Goal: Find specific page/section: Find specific page/section

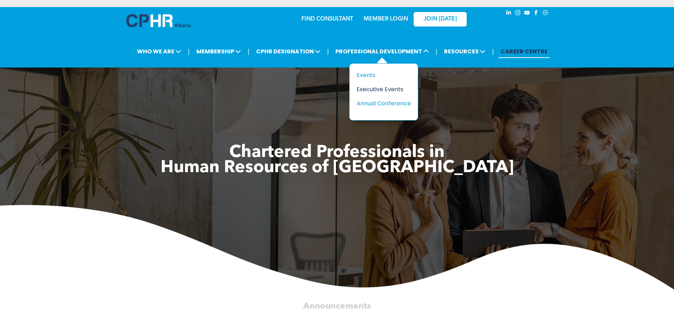
click at [367, 90] on div "Executive Events" at bounding box center [381, 89] width 49 height 9
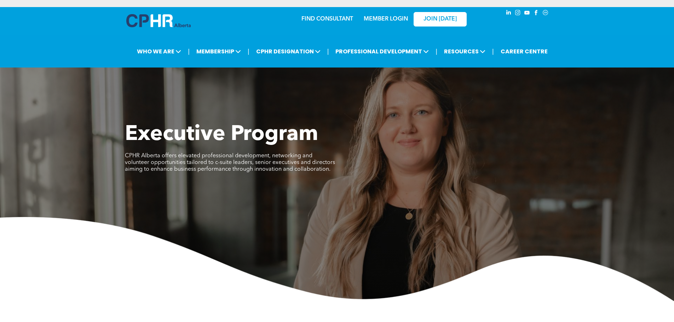
click at [377, 17] on link "MEMBER LOGIN" at bounding box center [386, 19] width 44 height 6
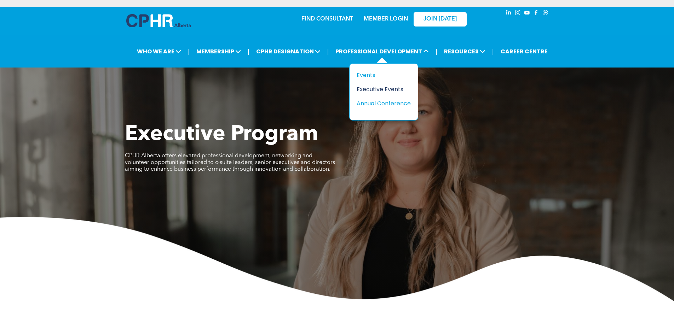
click at [381, 89] on div "Executive Events" at bounding box center [381, 89] width 49 height 9
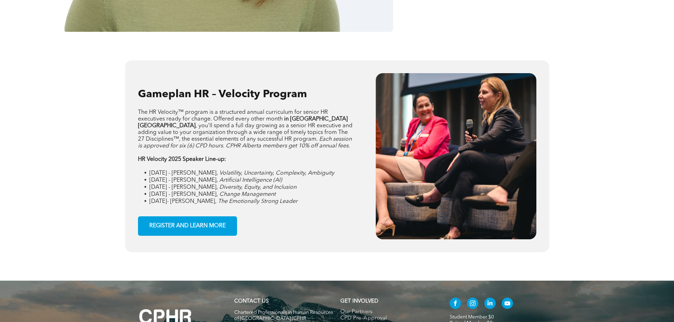
scroll to position [1062, 0]
